Goal: Transaction & Acquisition: Purchase product/service

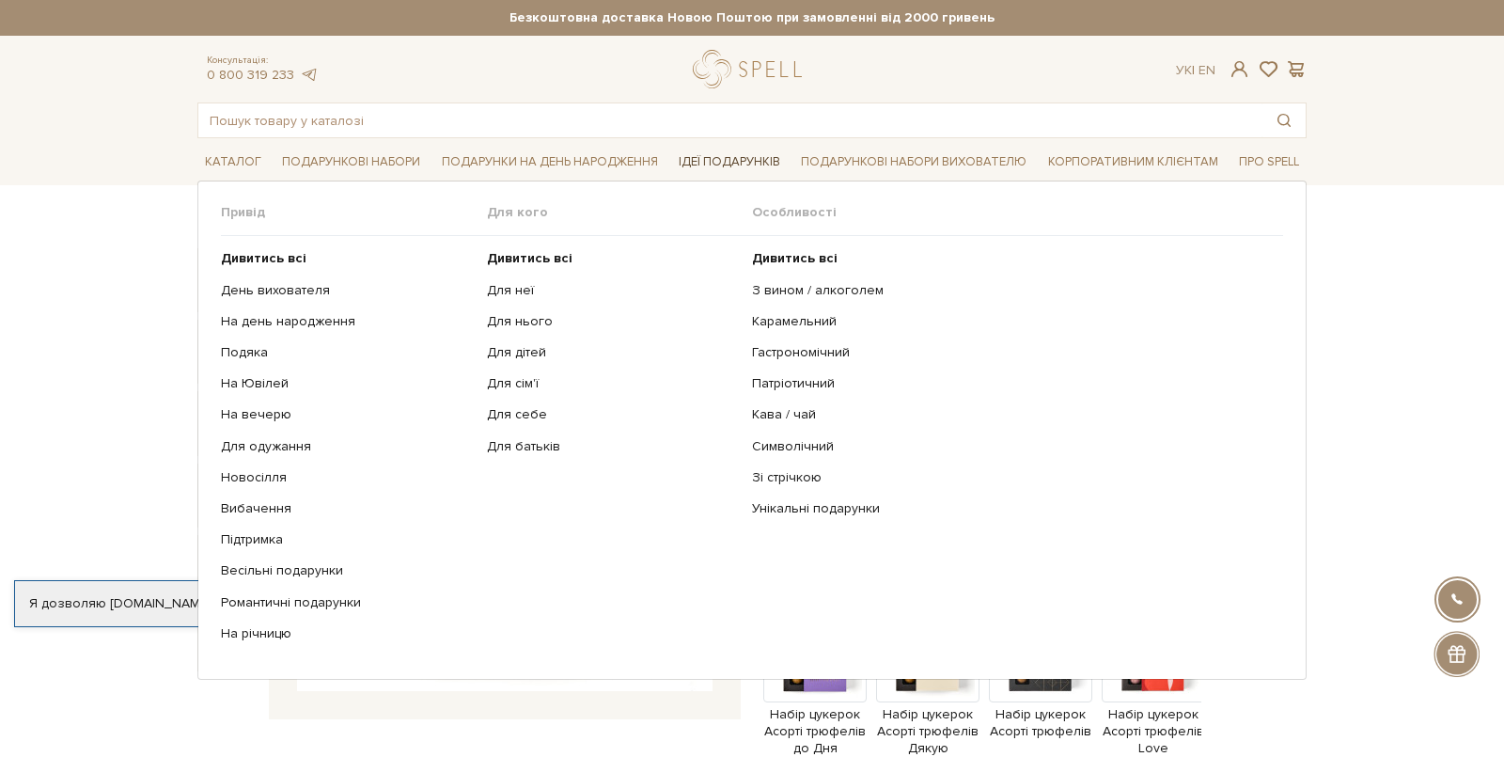
click at [724, 156] on link "Ідеї подарунків" at bounding box center [729, 162] width 117 height 29
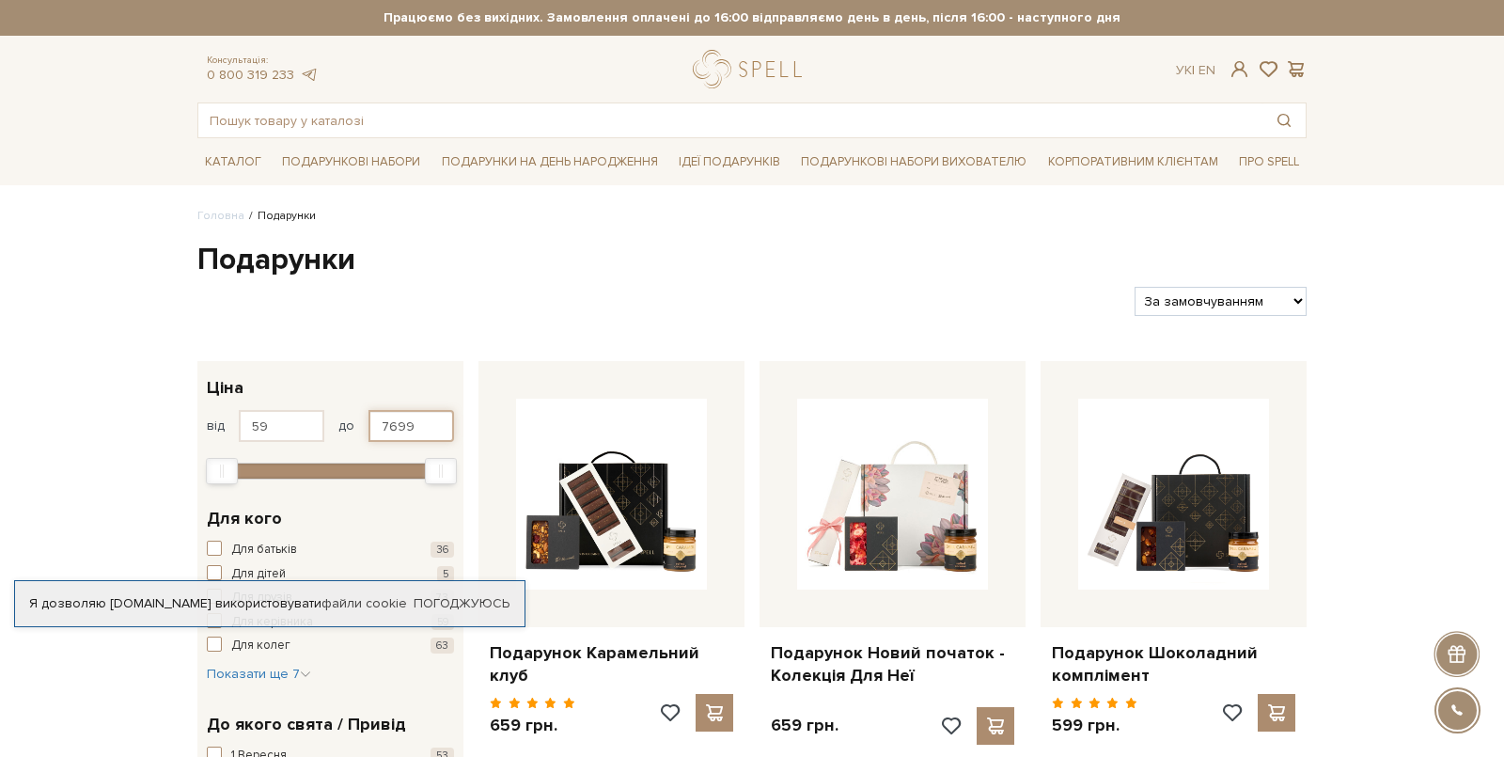
click at [417, 427] on input "7699" at bounding box center [412, 426] width 86 height 32
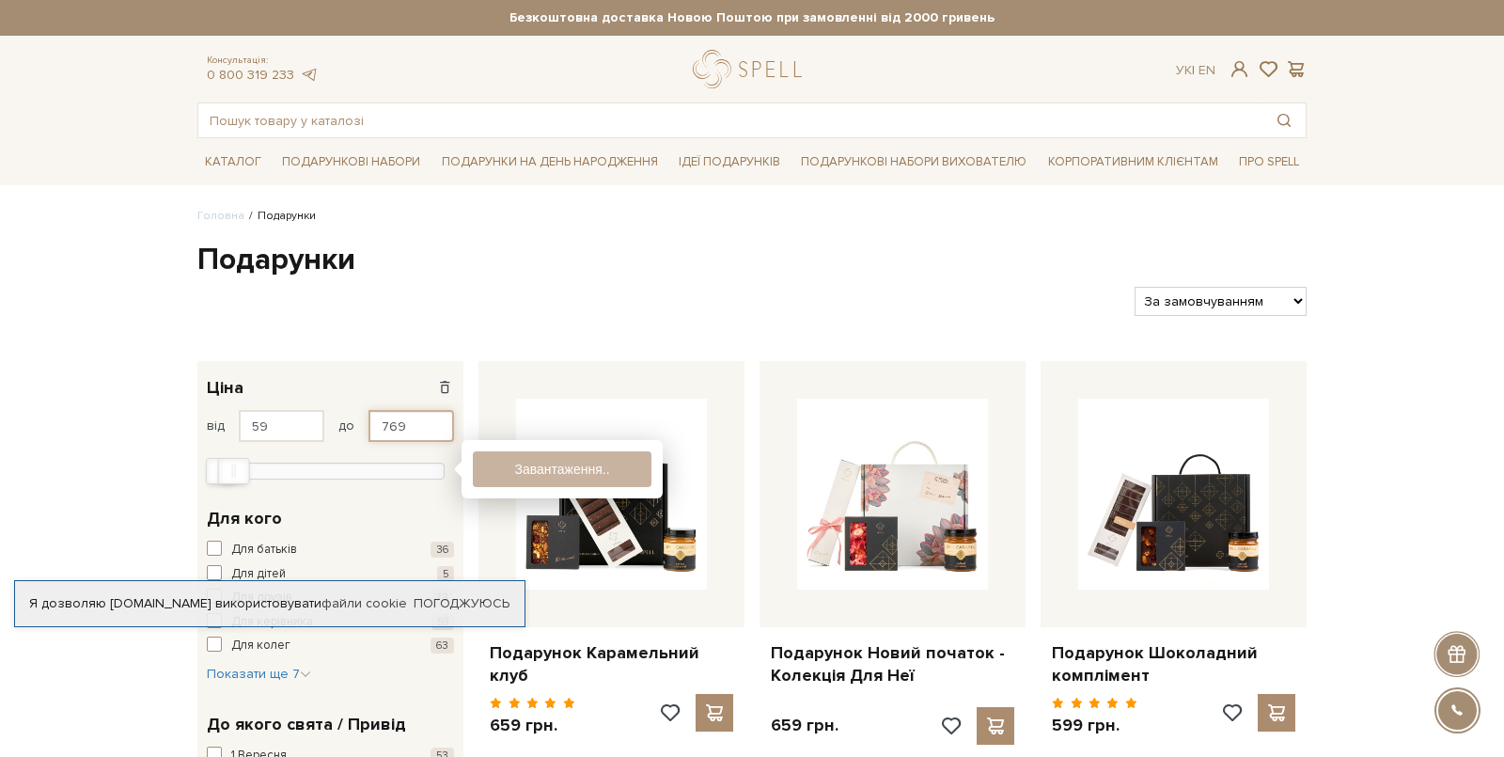
type input "769"
click at [442, 601] on link "Погоджуюсь" at bounding box center [462, 603] width 96 height 17
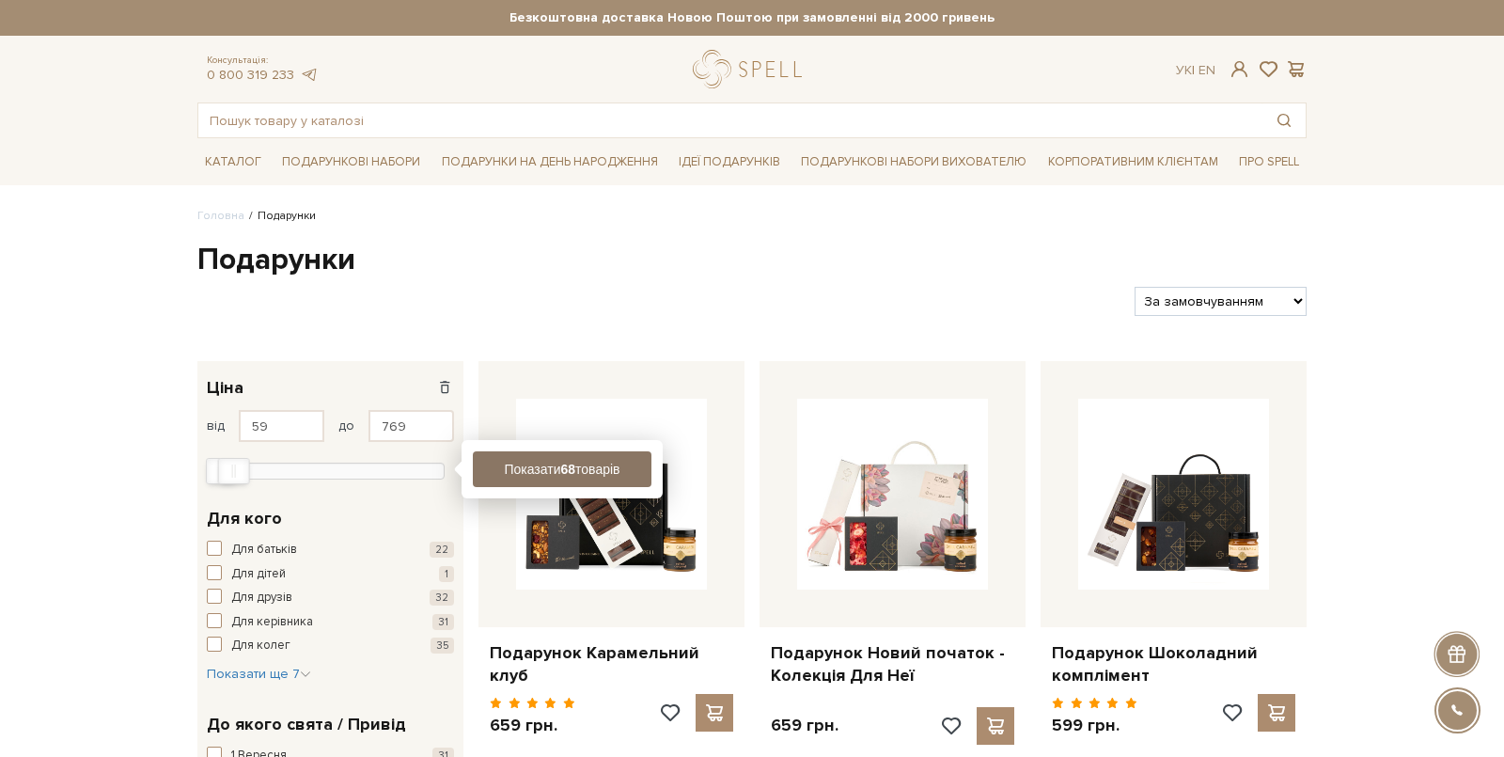
click at [539, 478] on button "Показати 68 товарів" at bounding box center [562, 469] width 179 height 36
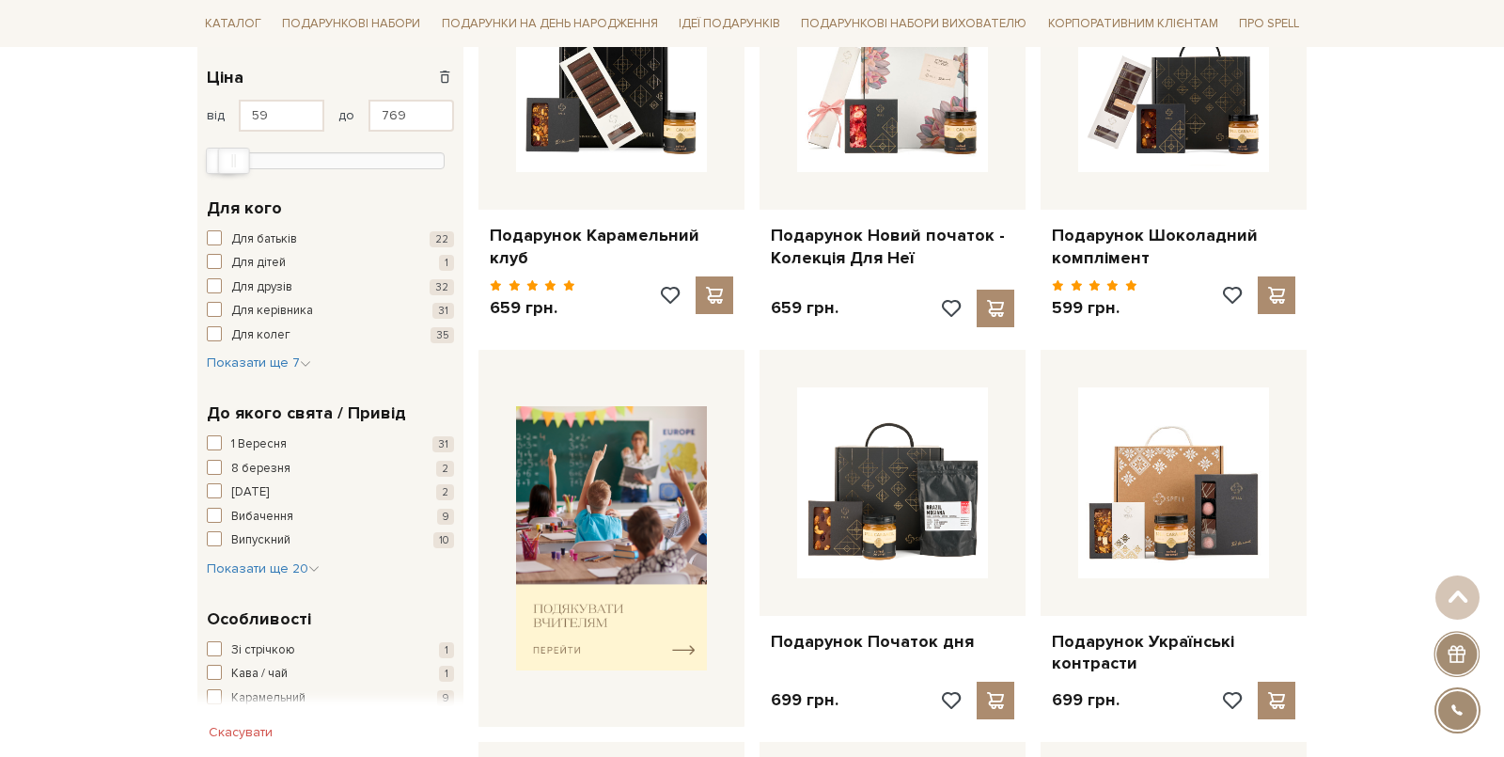
scroll to position [419, 0]
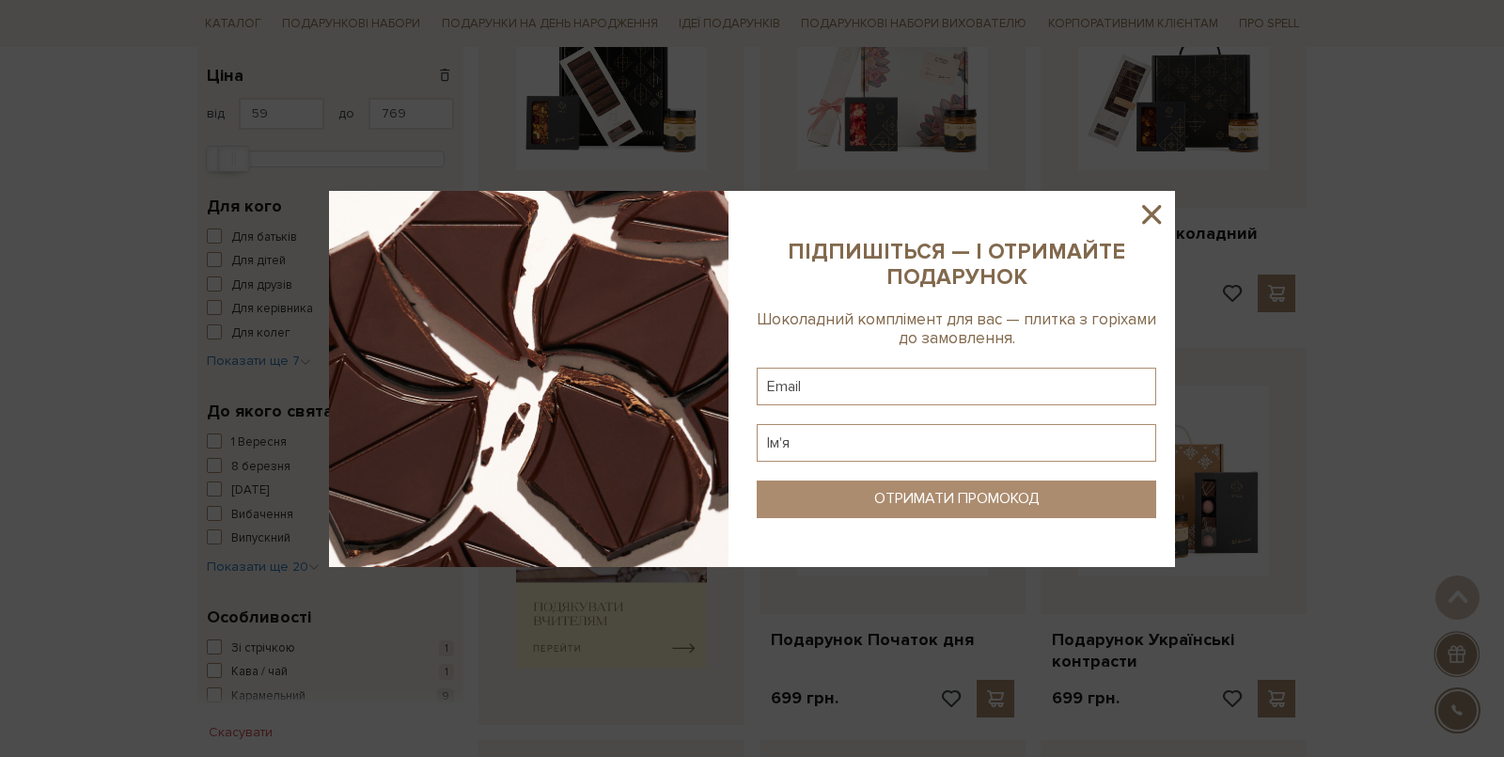
click at [1155, 211] on icon at bounding box center [1151, 214] width 19 height 19
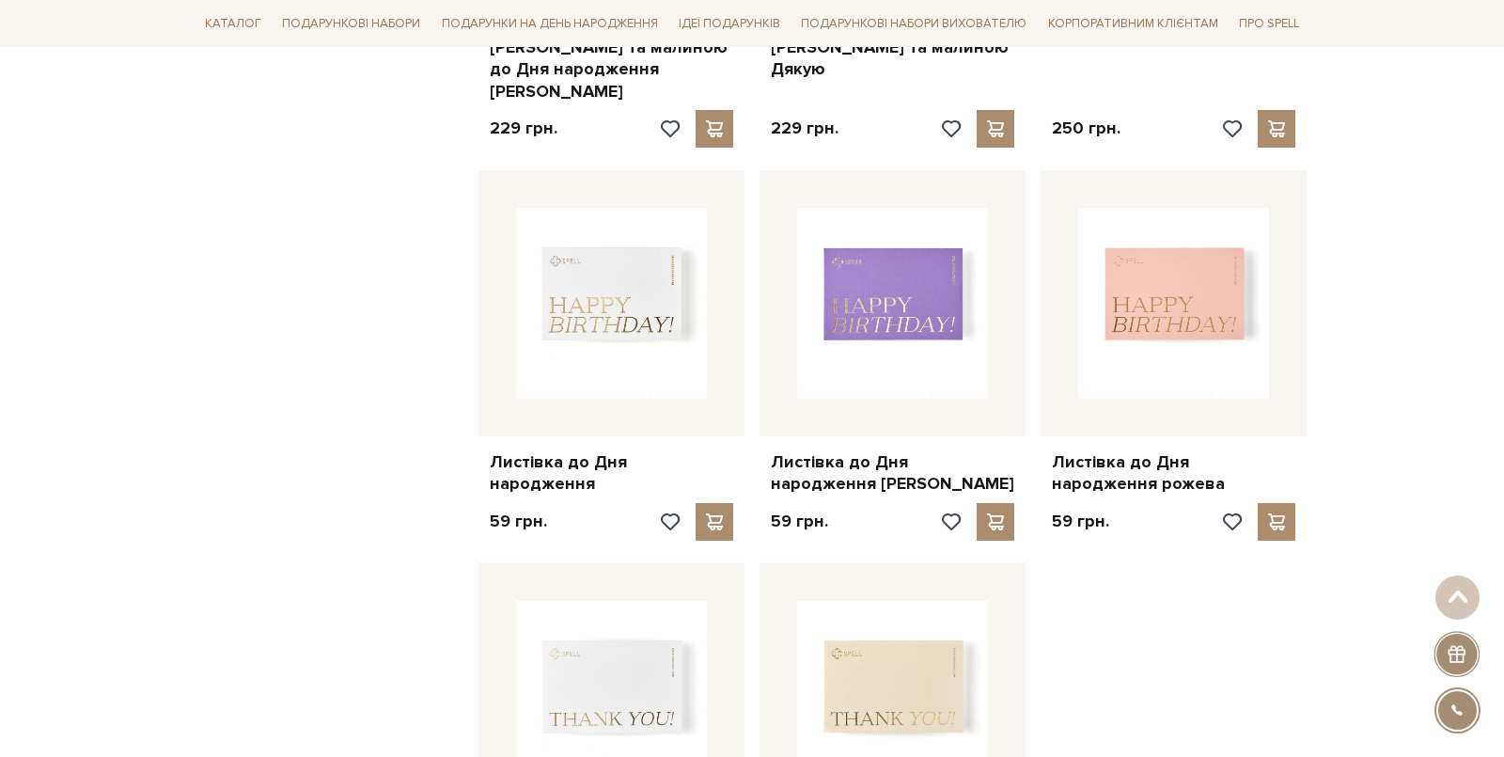
scroll to position [1890, 0]
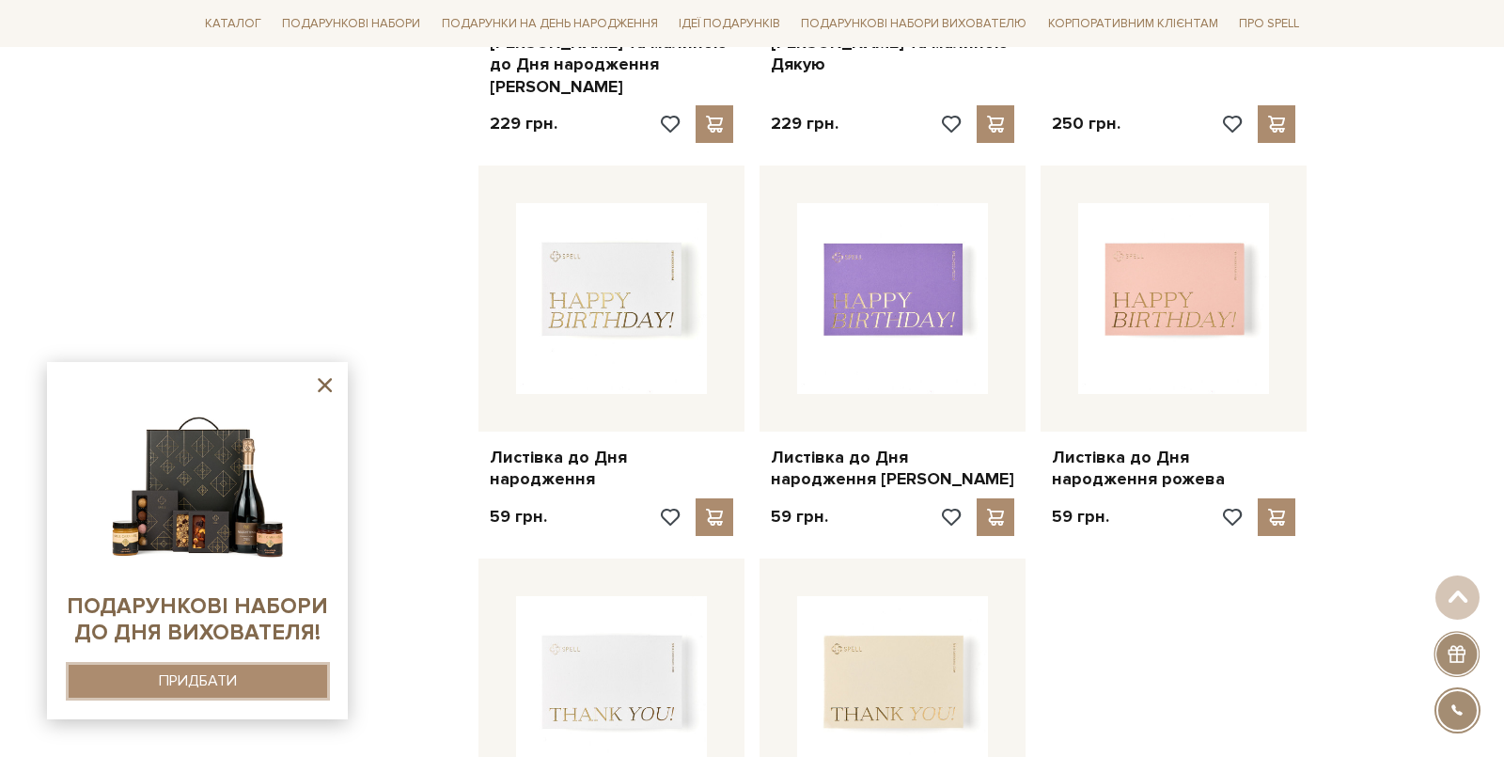
click at [236, 684] on div "ПРИДБАТИ" at bounding box center [198, 681] width 78 height 18
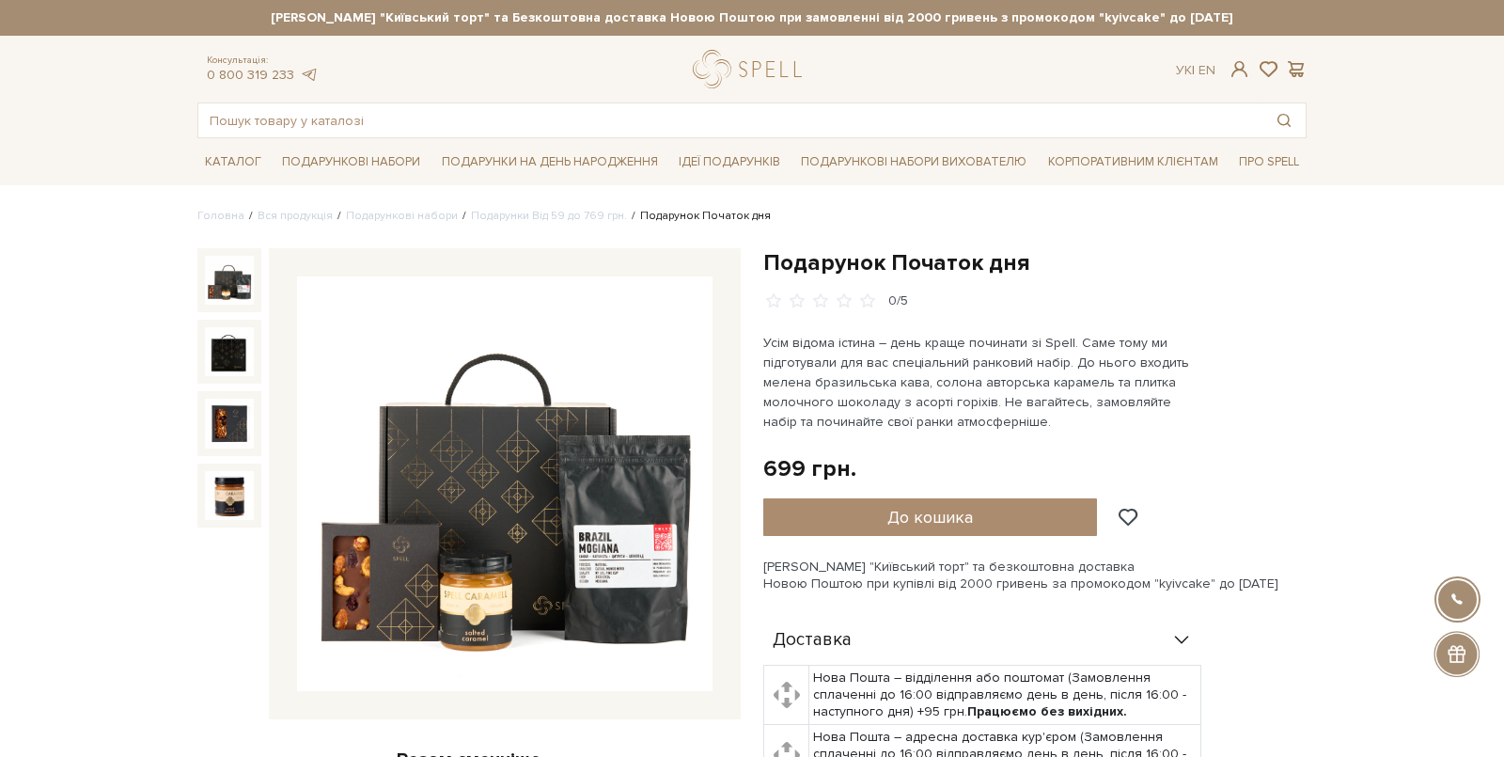
click at [658, 500] on img at bounding box center [505, 484] width 416 height 416
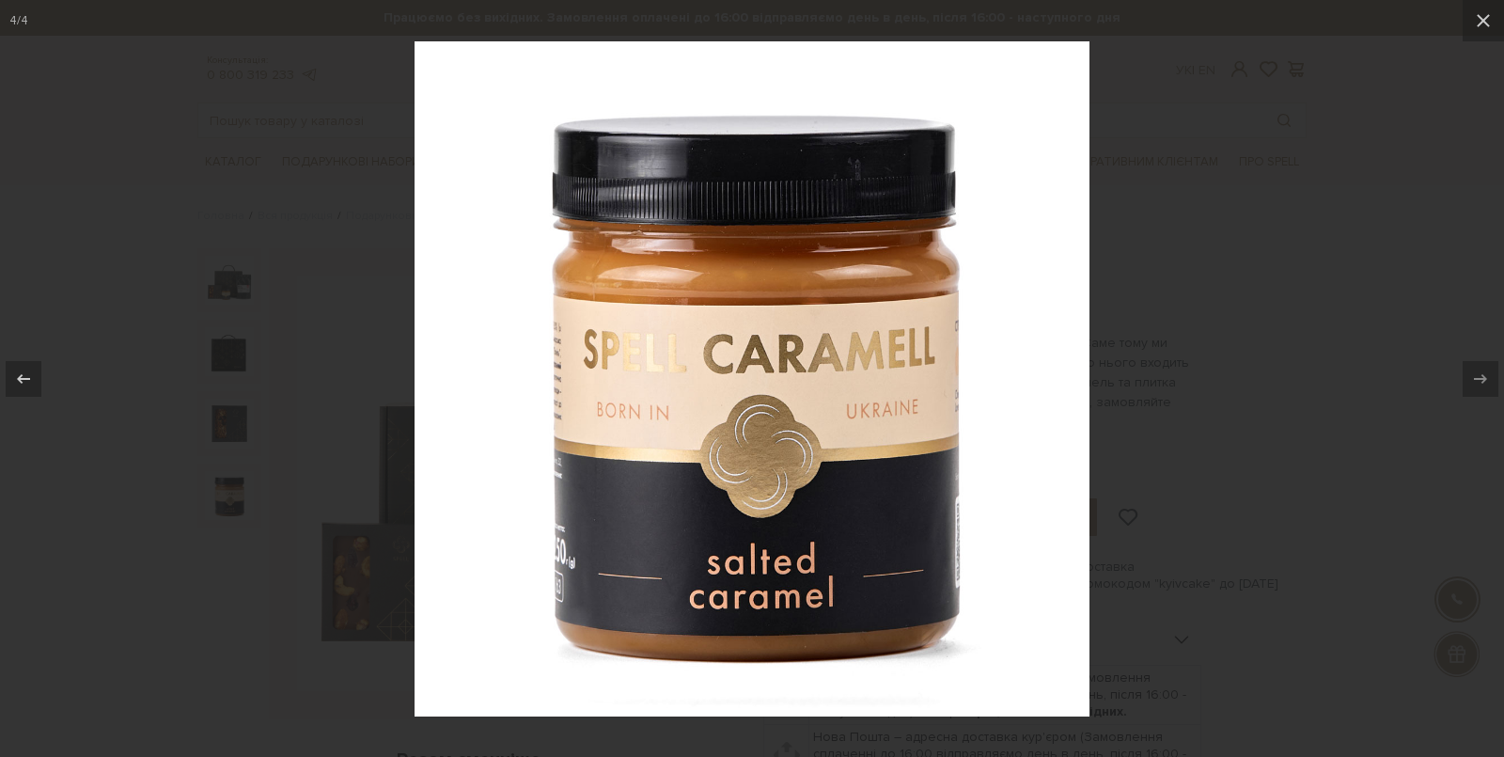
click at [1176, 370] on div at bounding box center [752, 378] width 1504 height 757
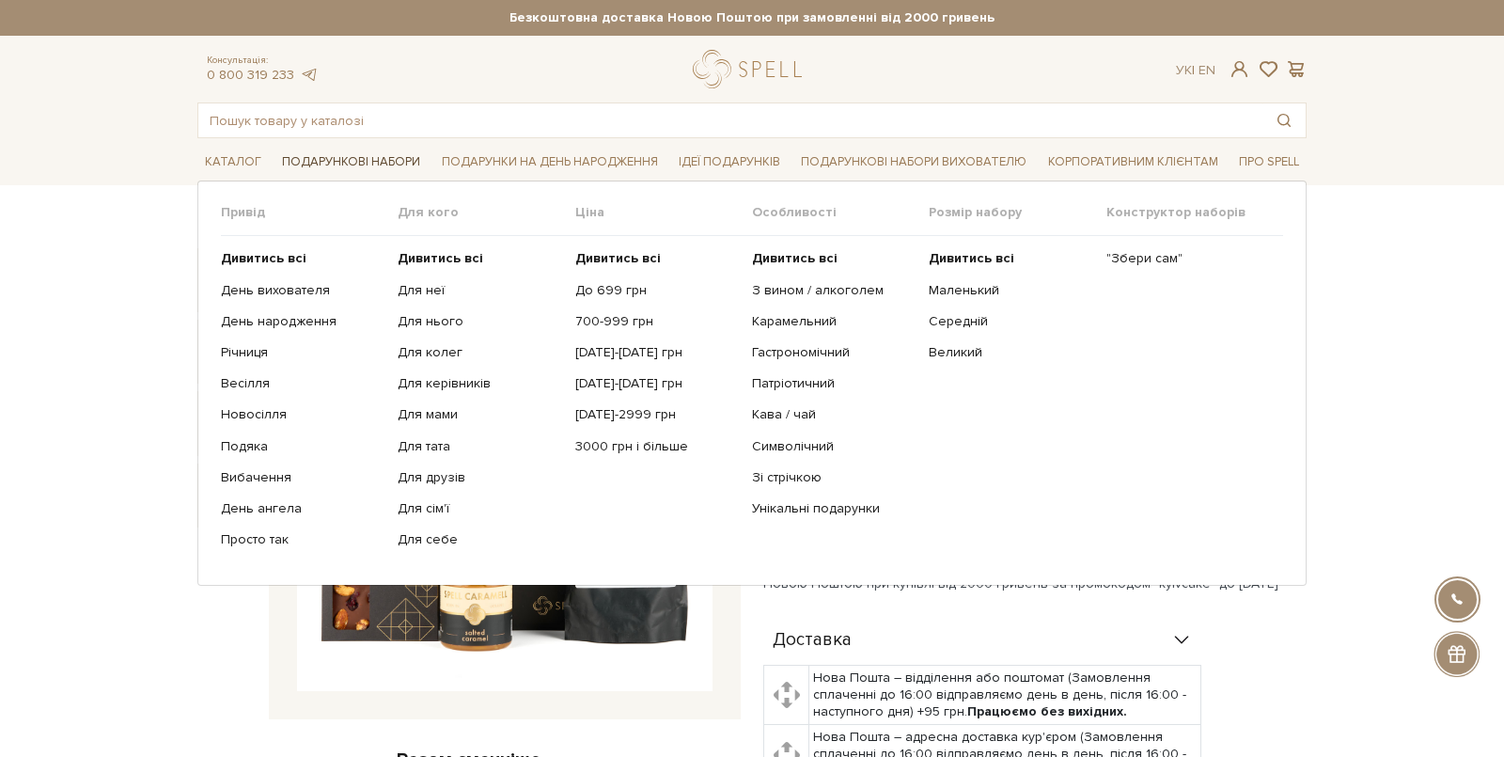
click at [357, 154] on link "Подарункові набори" at bounding box center [351, 162] width 153 height 29
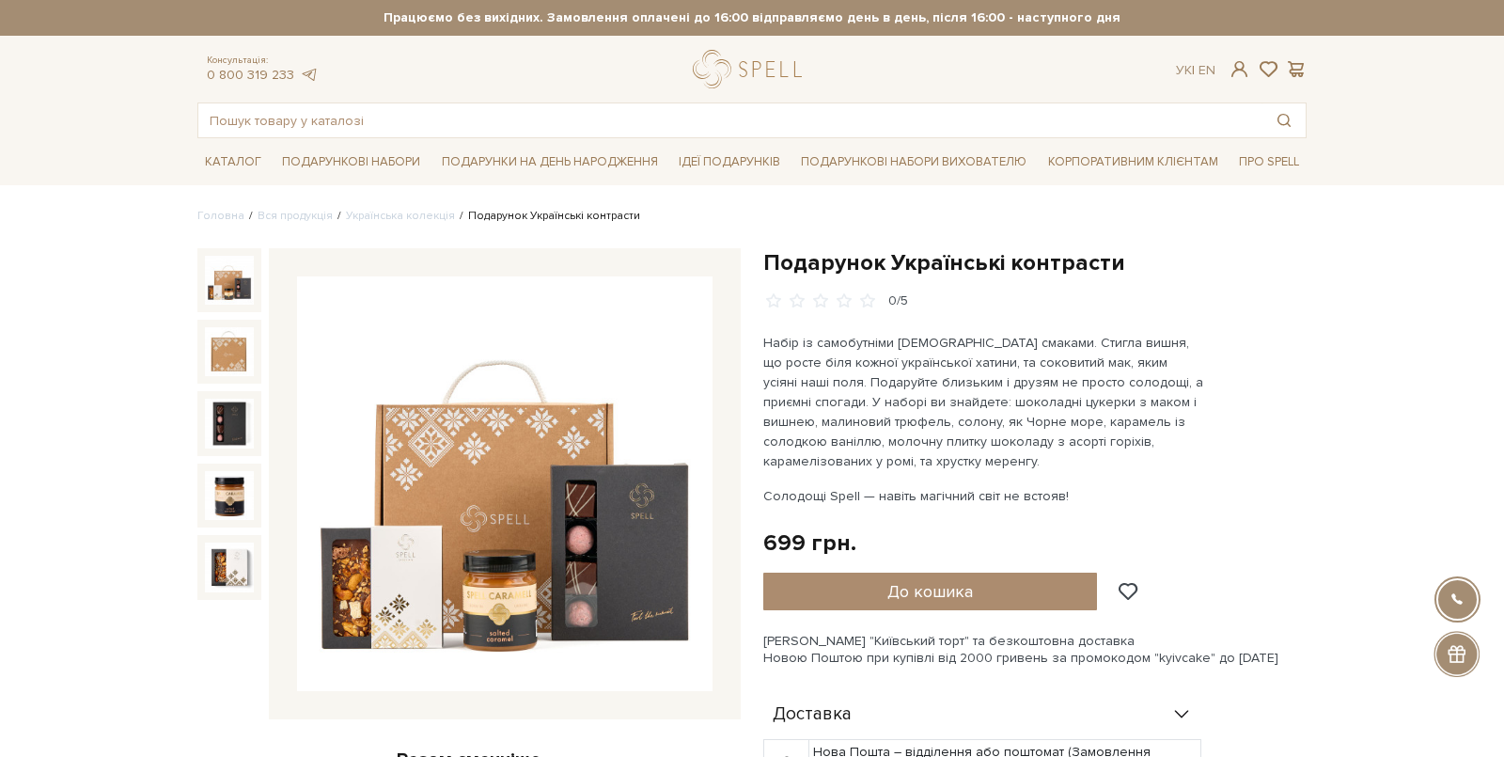
click at [590, 479] on img at bounding box center [505, 484] width 416 height 416
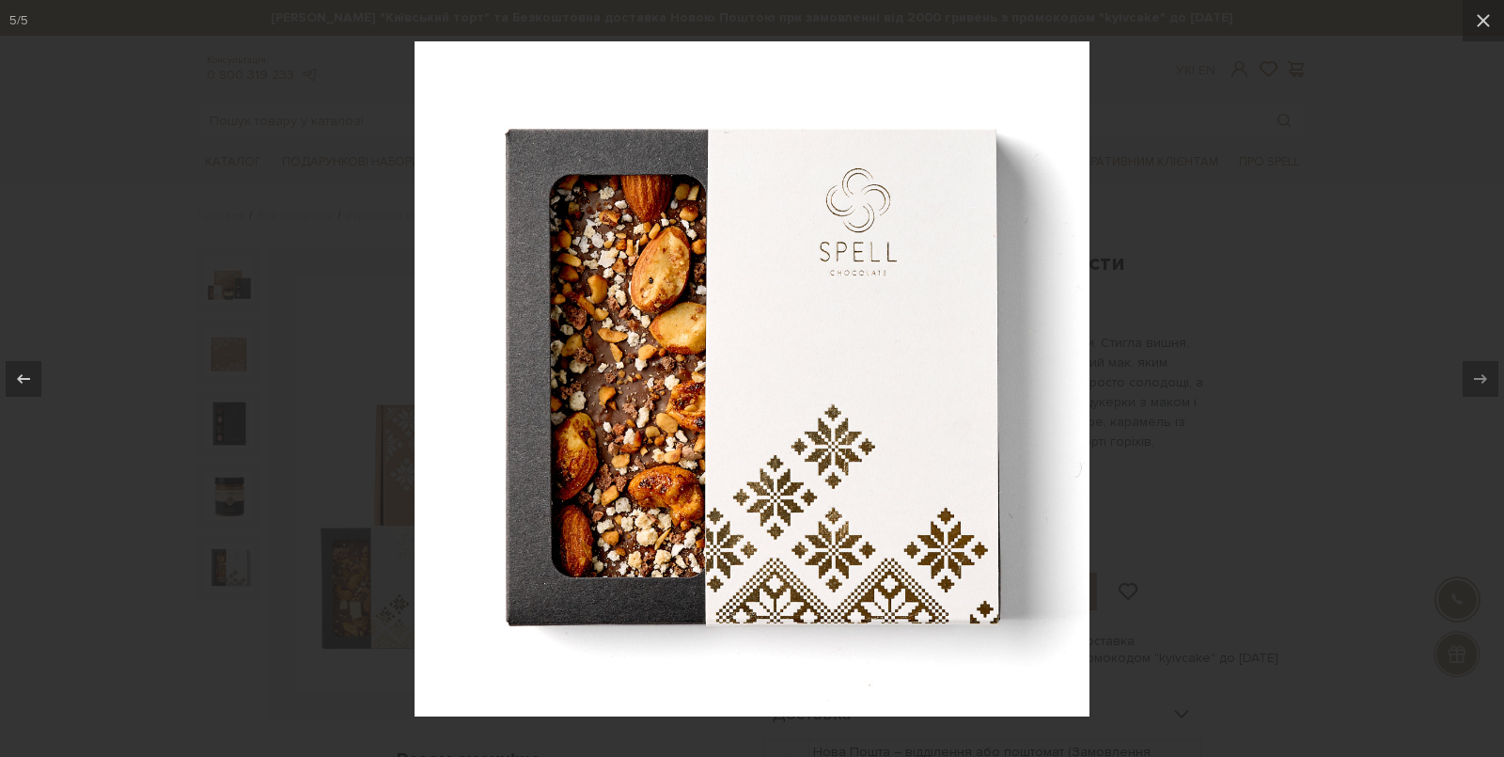
click at [1261, 245] on div at bounding box center [752, 378] width 1504 height 757
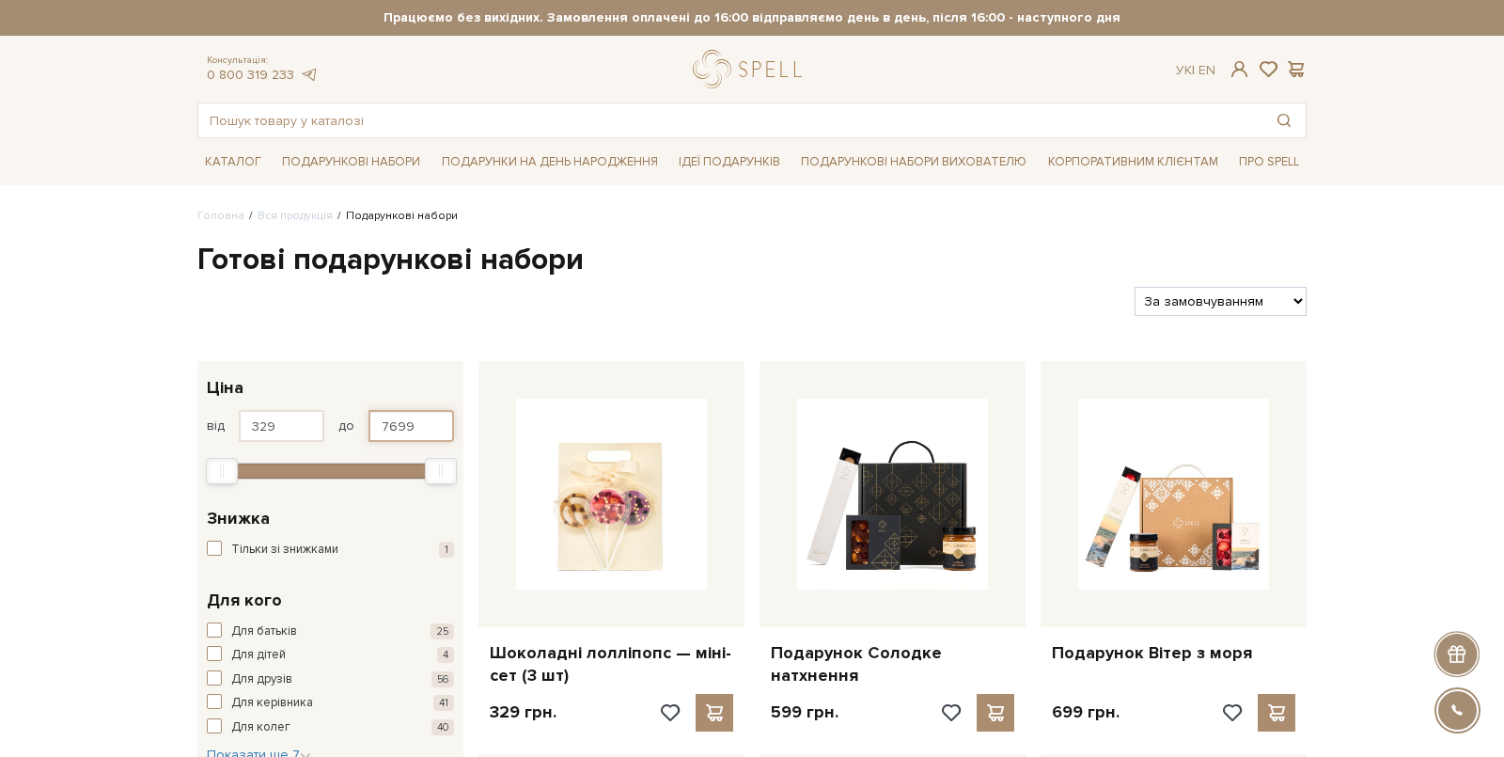
click at [425, 431] on input "7699" at bounding box center [412, 426] width 86 height 32
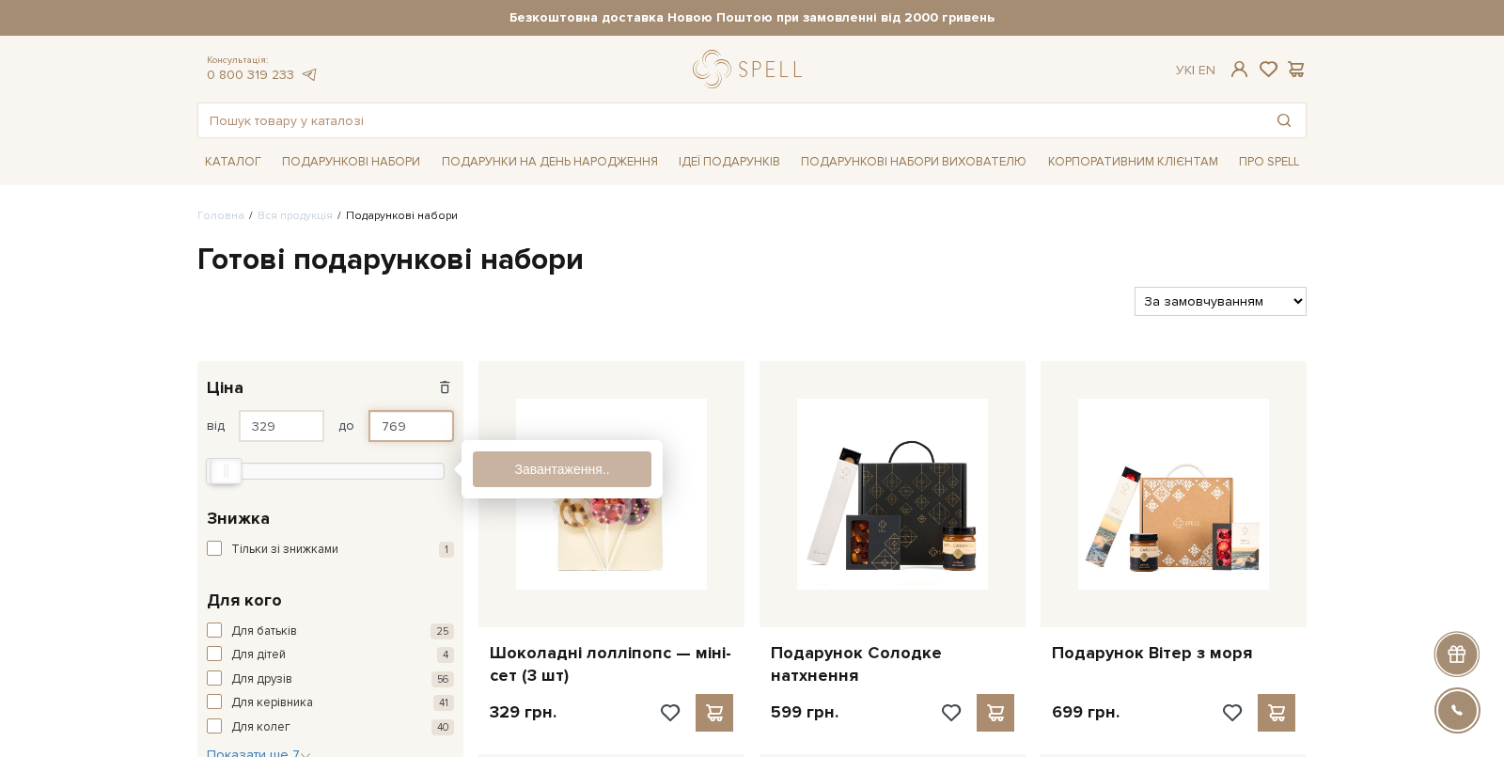
type input "769"
click at [505, 466] on button "Показати 16 товарів" at bounding box center [562, 469] width 179 height 36
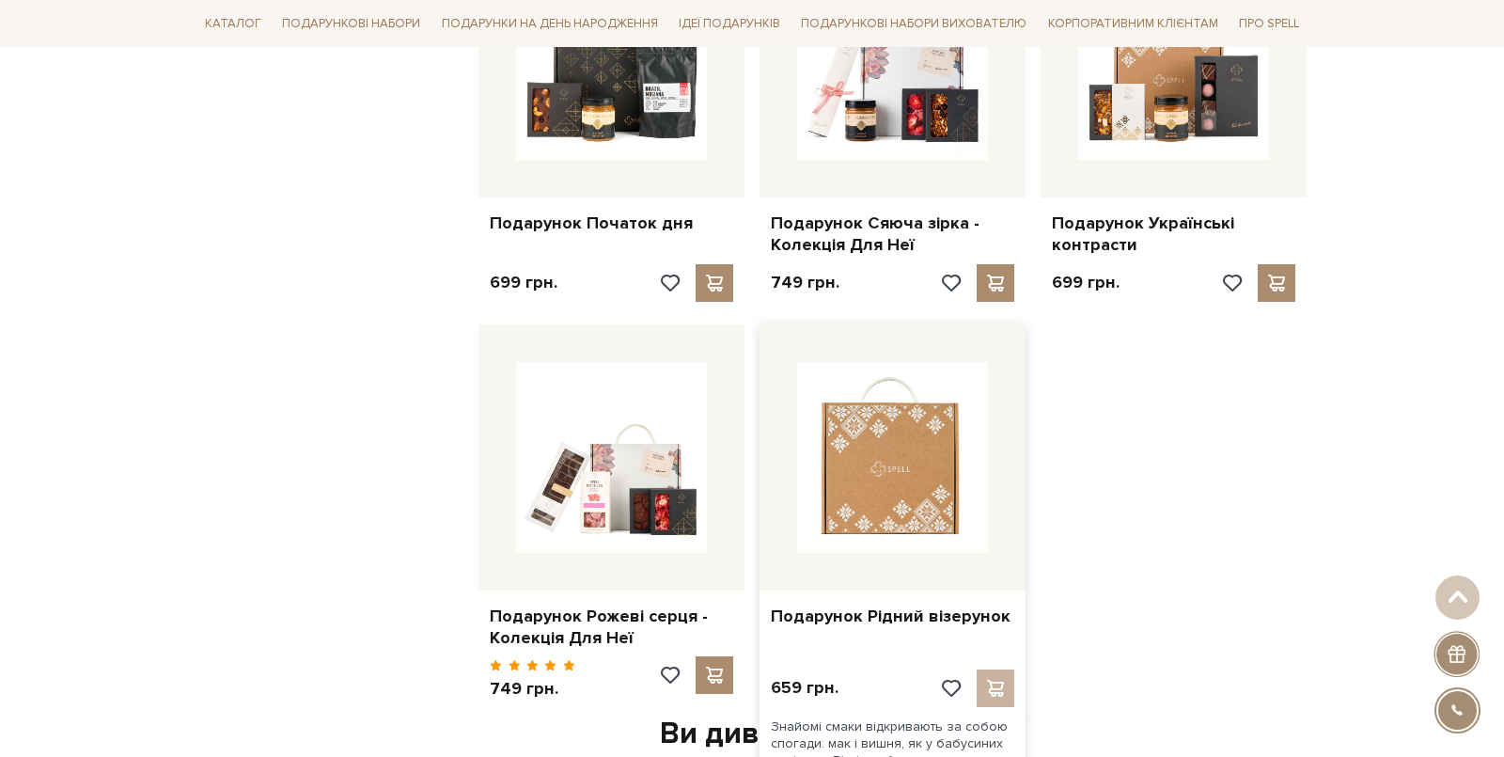
scroll to position [2121, 0]
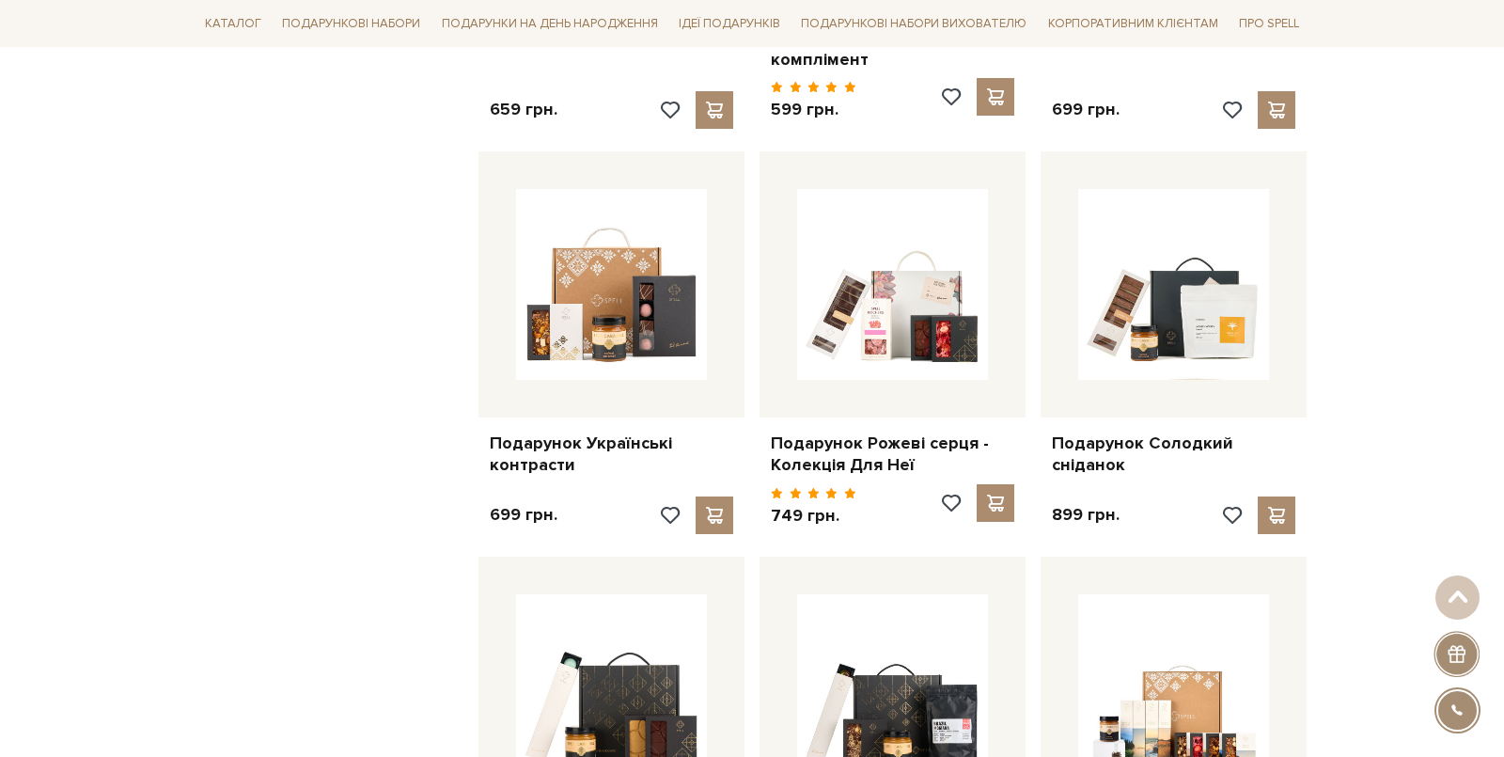
scroll to position [1418, 0]
